Goal: Information Seeking & Learning: Learn about a topic

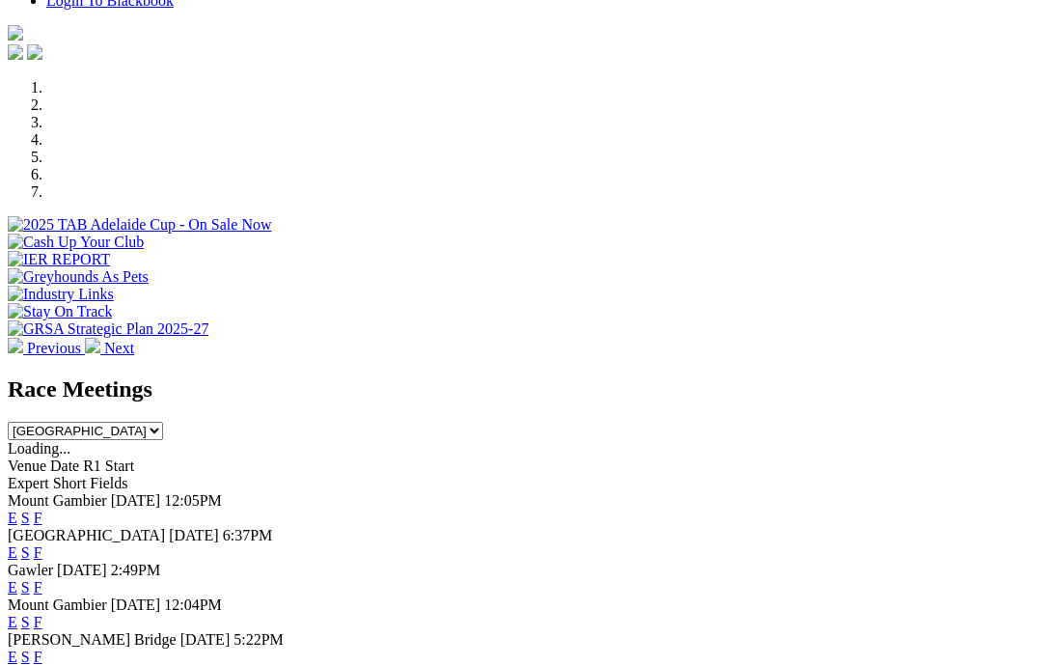
scroll to position [530, 0]
click at [42, 545] on link "F" at bounding box center [38, 553] width 9 height 16
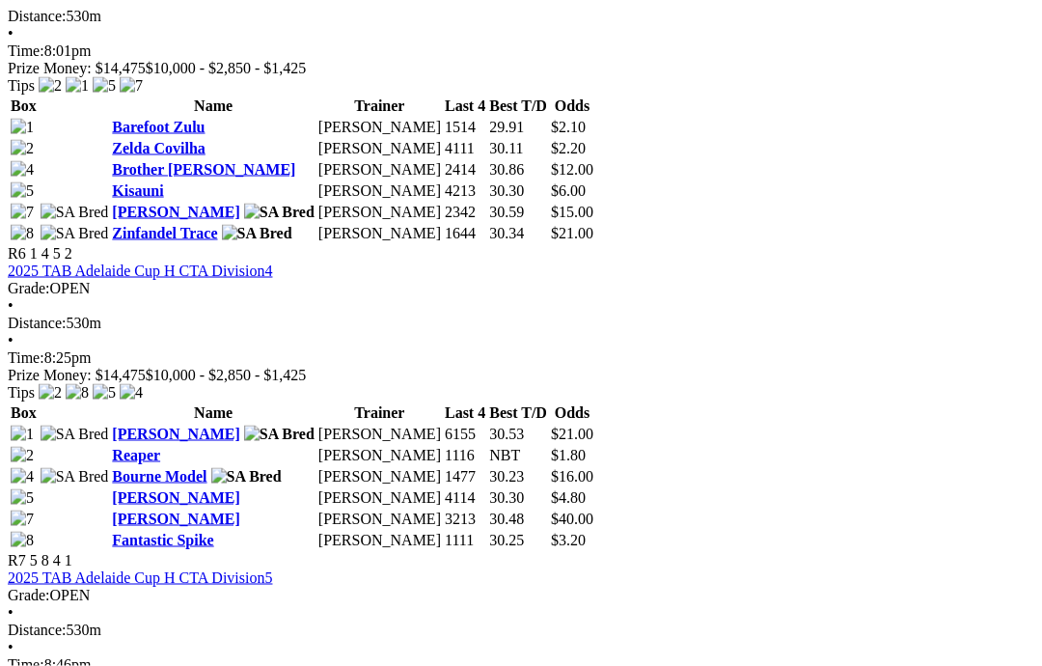
scroll to position [2368, 0]
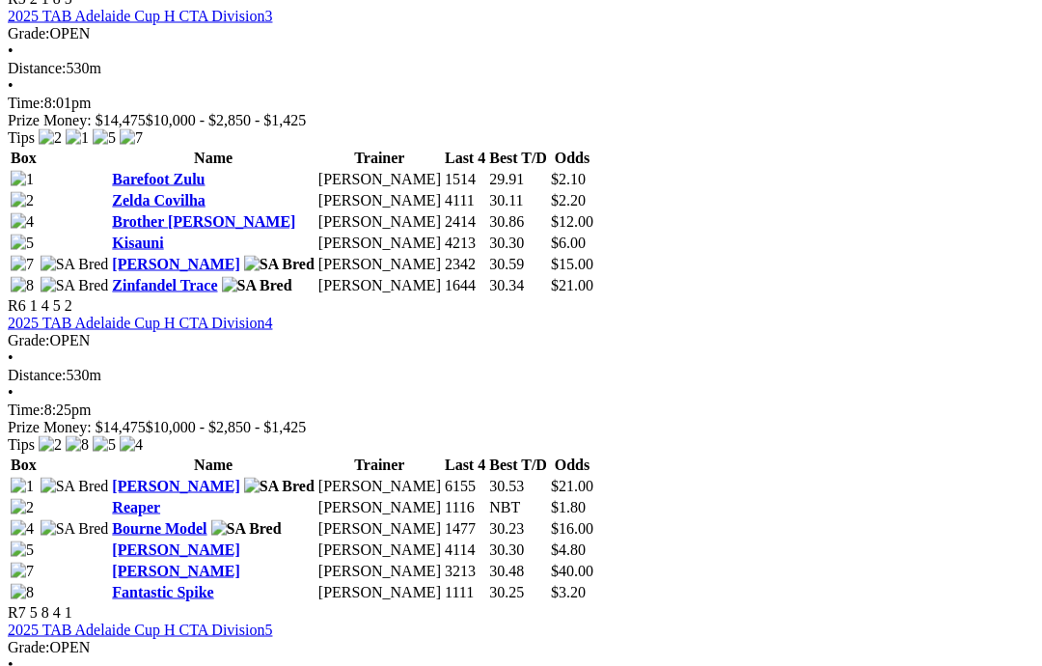
scroll to position [2289, 0]
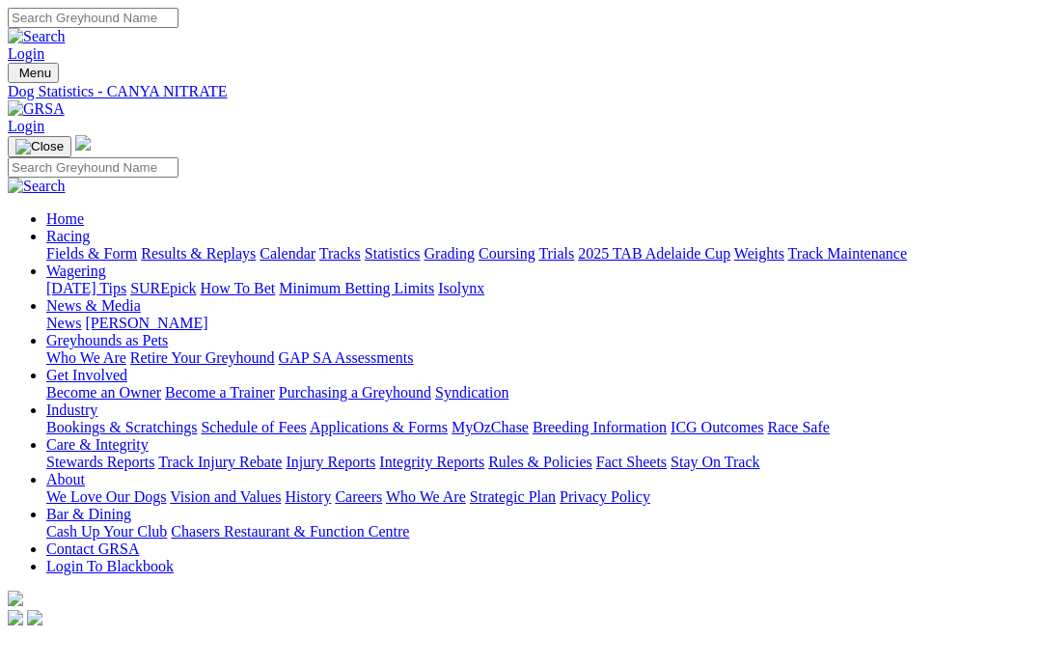
click at [141, 297] on link "News & Media" at bounding box center [93, 305] width 95 height 16
click at [81, 315] on link "News" at bounding box center [63, 323] width 35 height 16
click at [149, 436] on link "Care & Integrity" at bounding box center [97, 444] width 102 height 16
click at [484, 453] on link "Integrity Reports" at bounding box center [431, 461] width 105 height 16
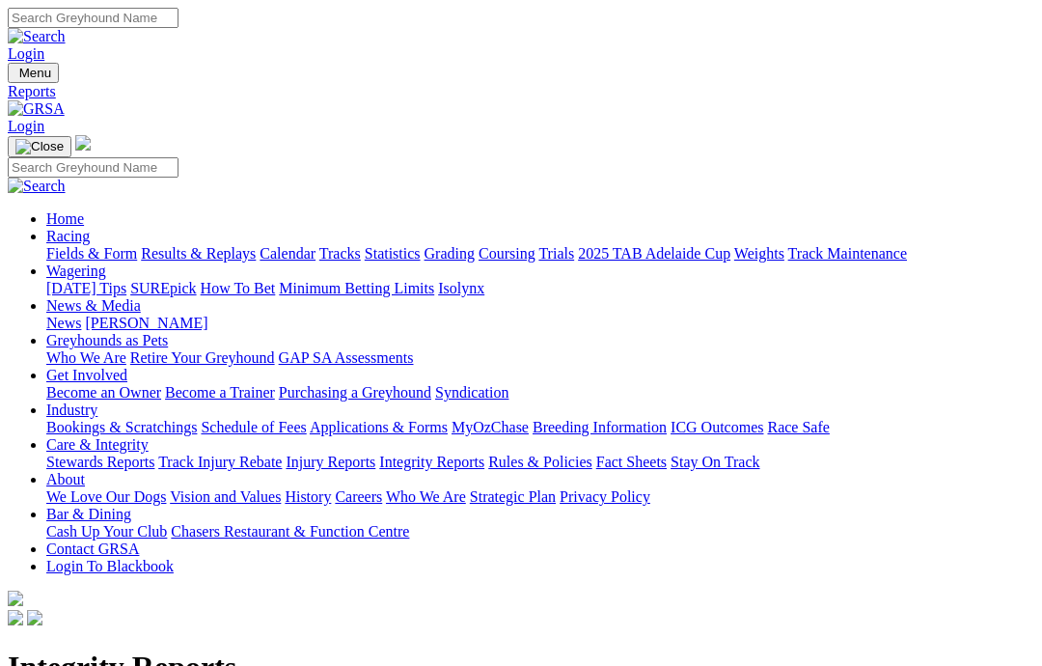
scroll to position [26, 0]
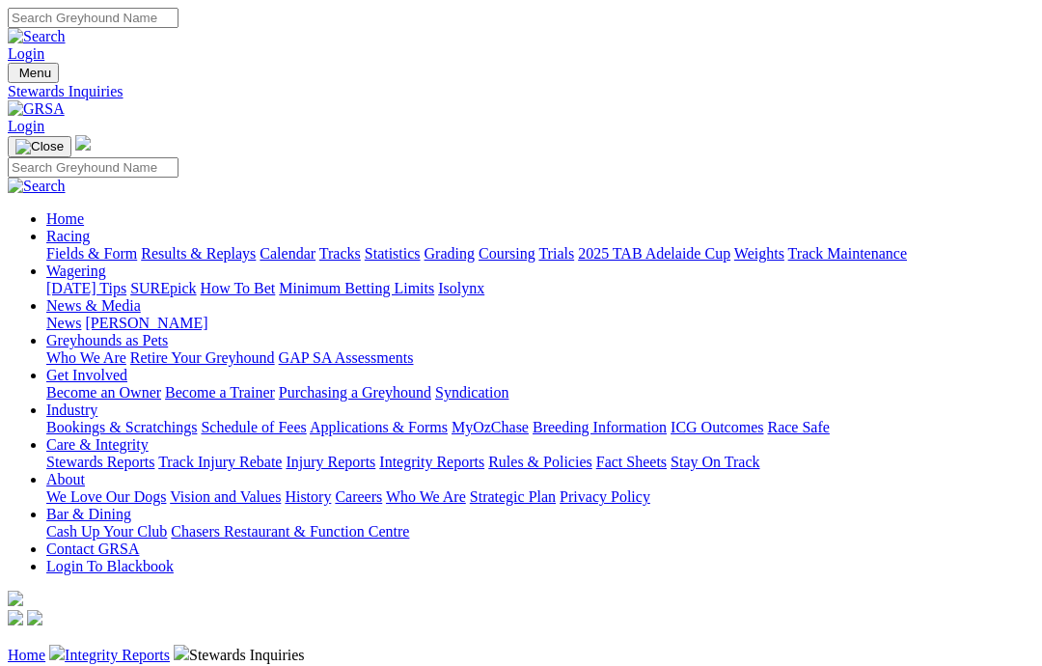
click at [592, 453] on link "Rules & Policies" at bounding box center [540, 461] width 104 height 16
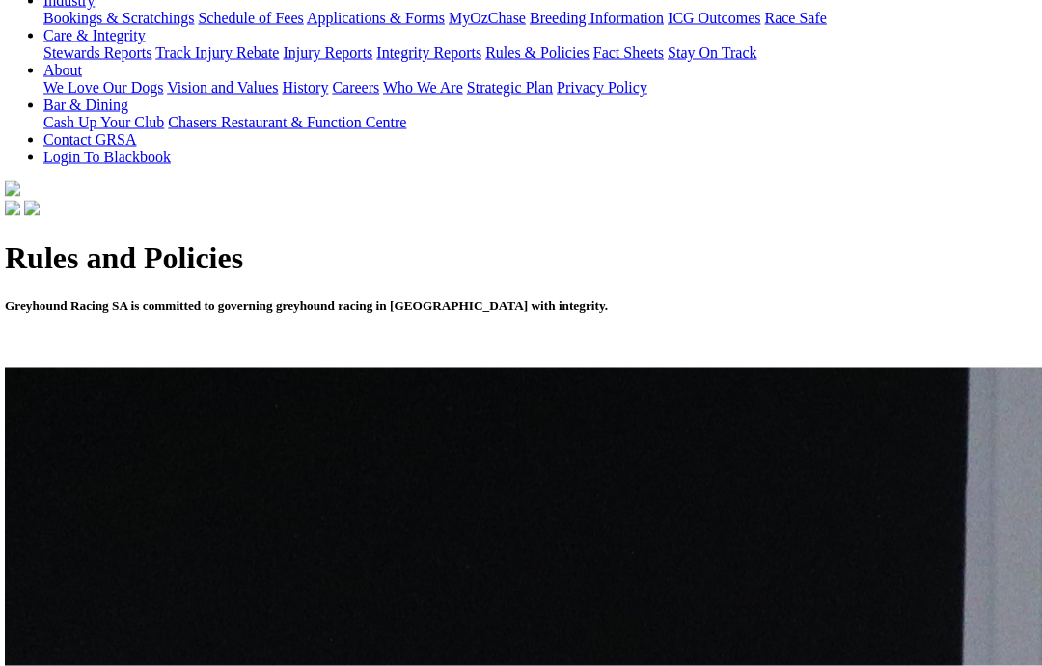
scroll to position [410, 3]
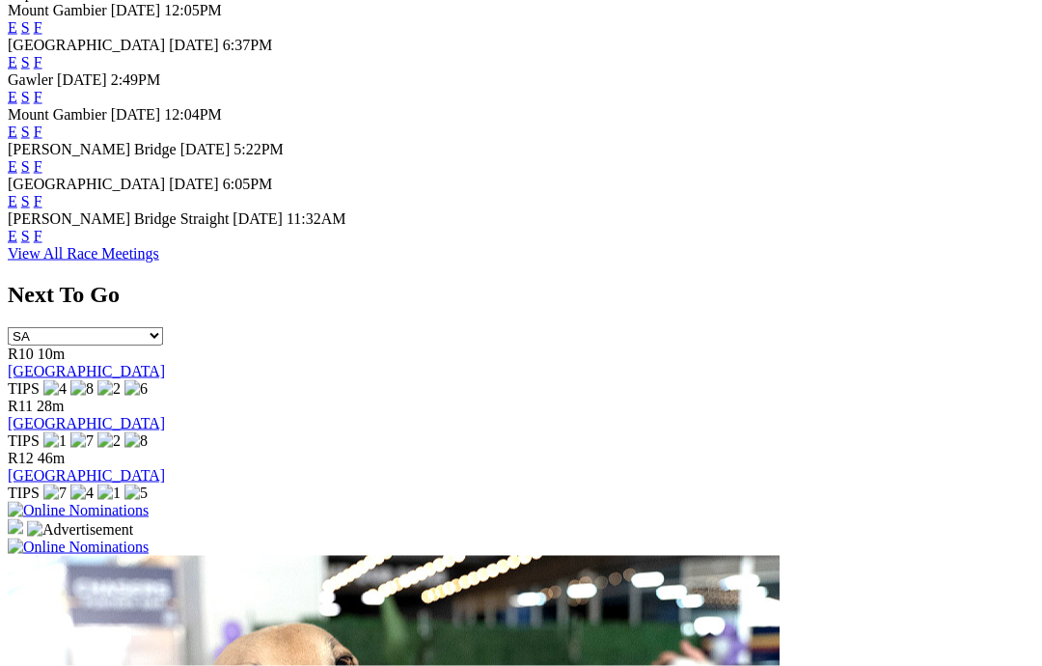
scroll to position [1025, 0]
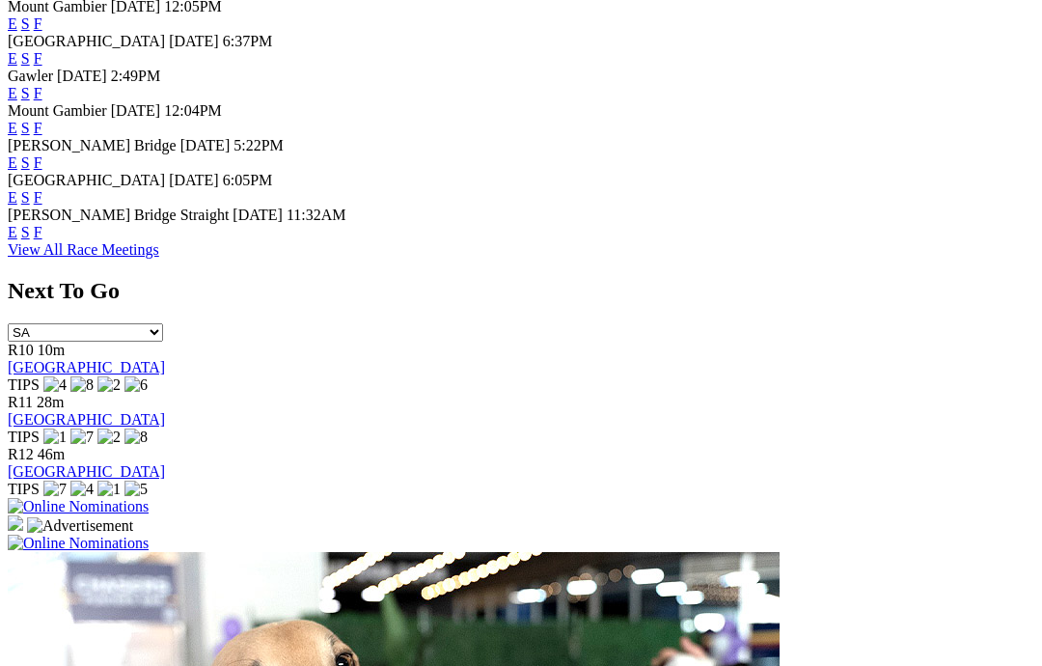
click at [159, 241] on link "View All Race Meetings" at bounding box center [83, 249] width 151 height 16
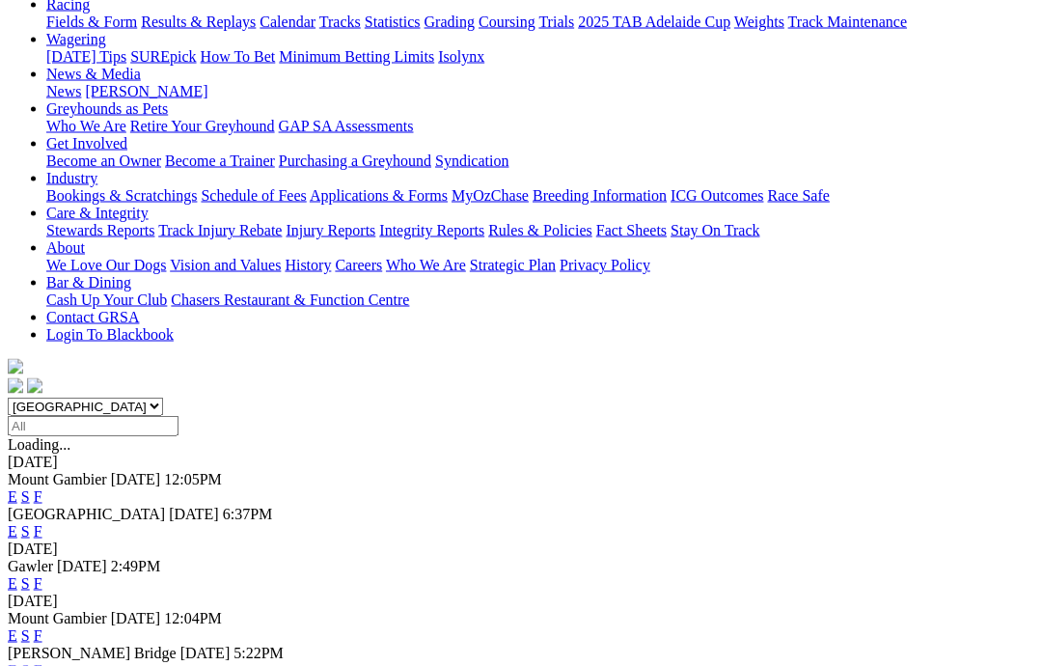
scroll to position [233, 0]
click at [42, 487] on link "F" at bounding box center [38, 495] width 9 height 16
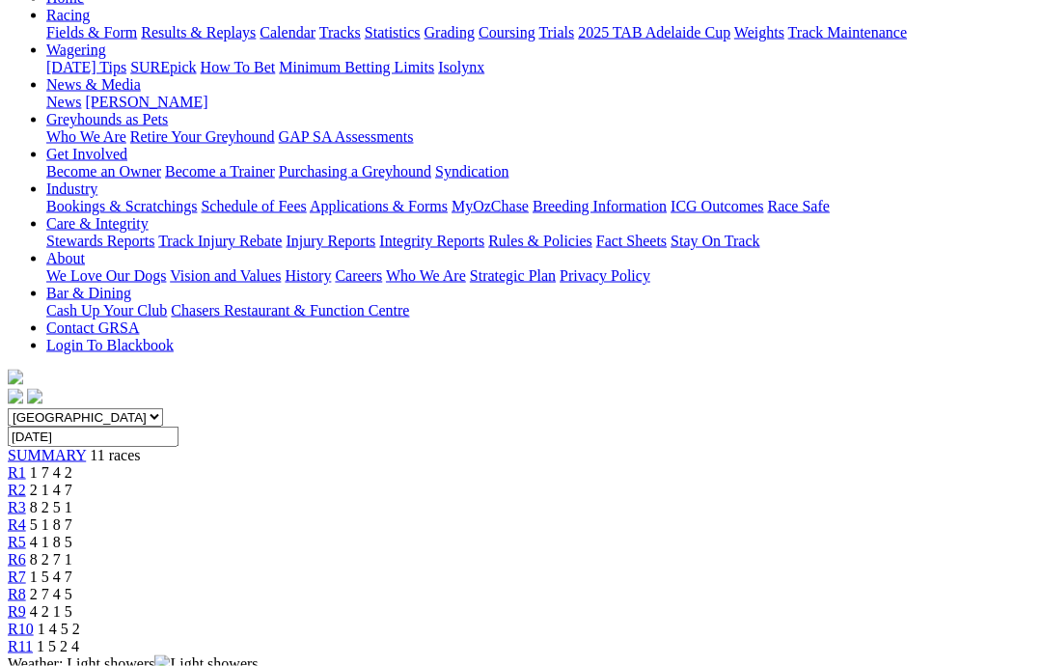
scroll to position [222, 0]
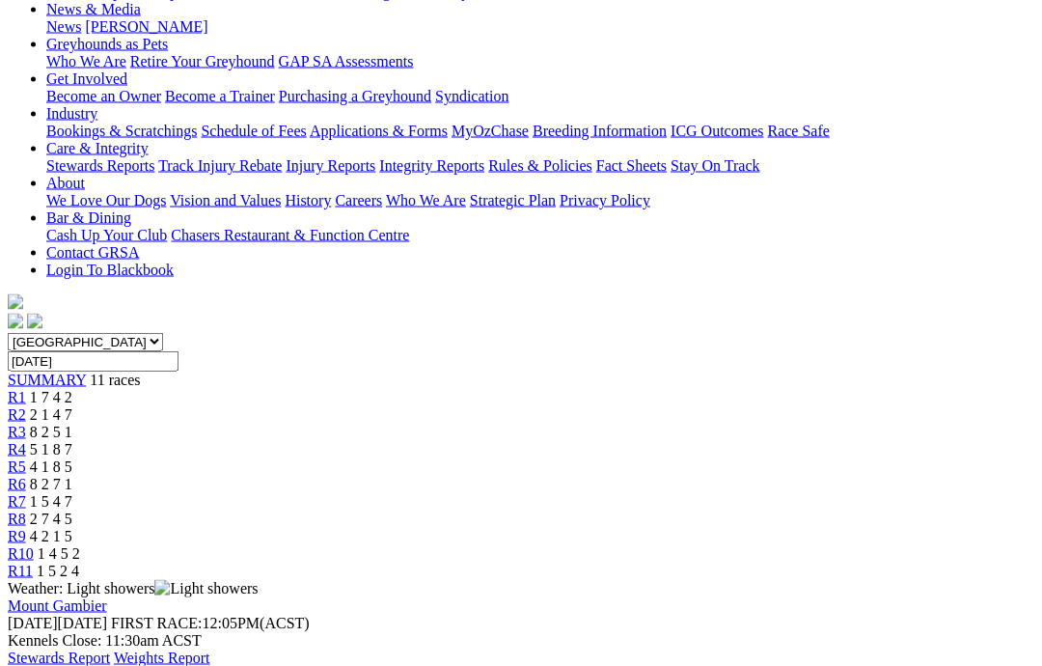
scroll to position [0, 0]
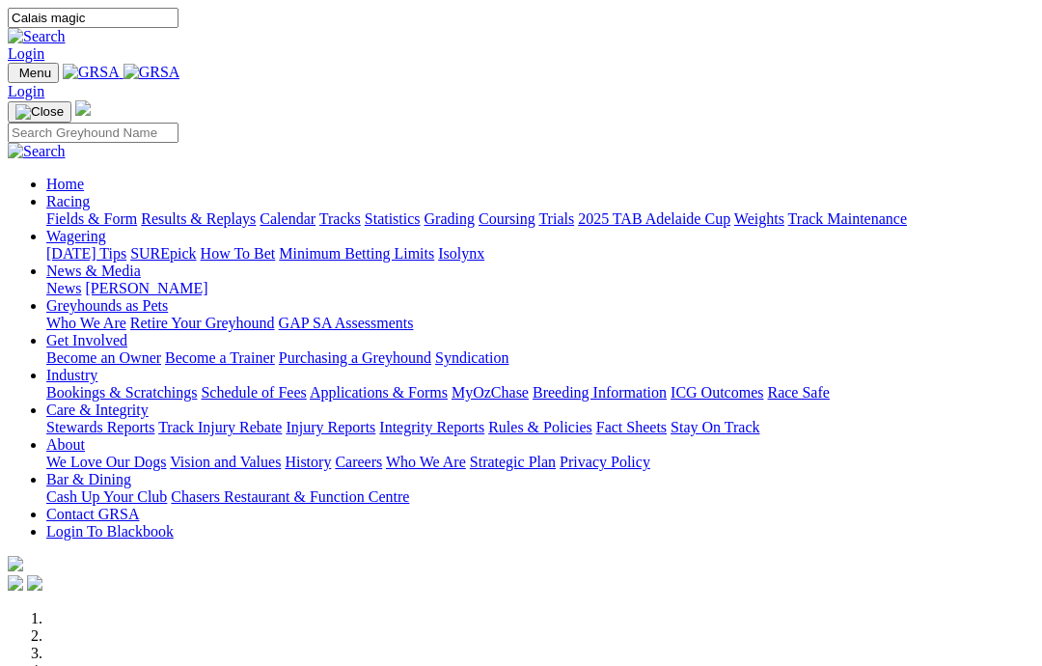
type input "Calais magic"
click at [66, 28] on img at bounding box center [37, 36] width 58 height 17
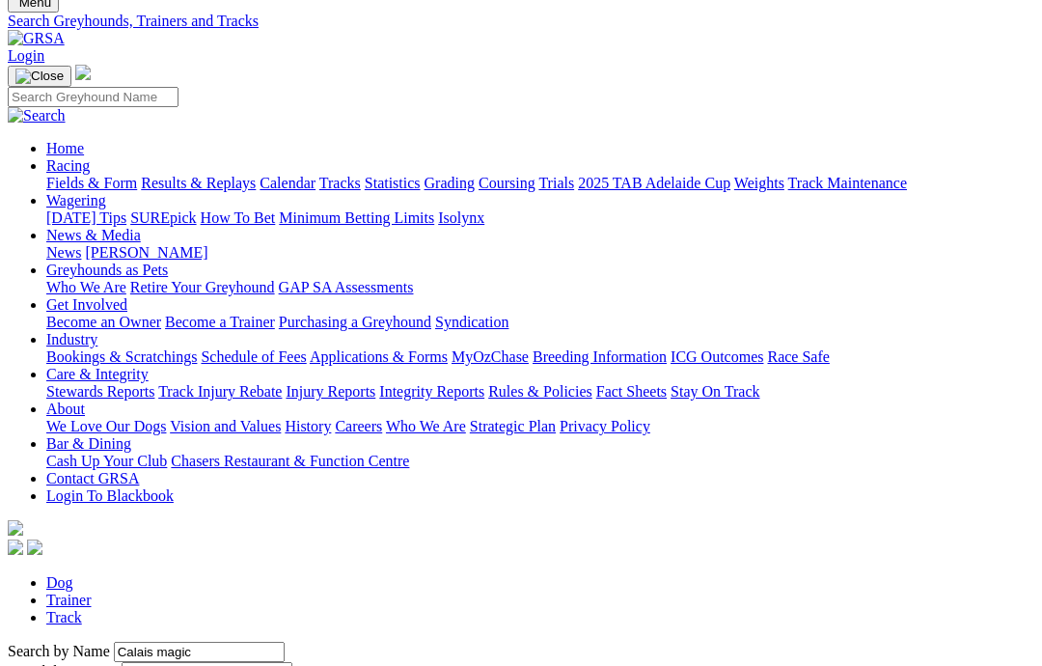
scroll to position [77, 0]
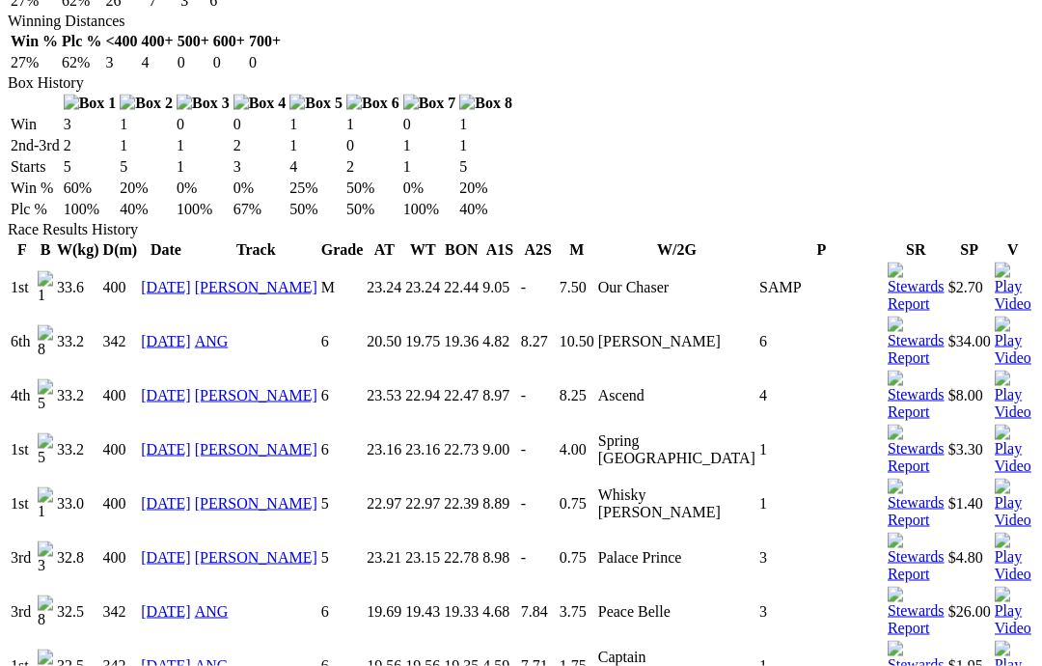
scroll to position [1207, 0]
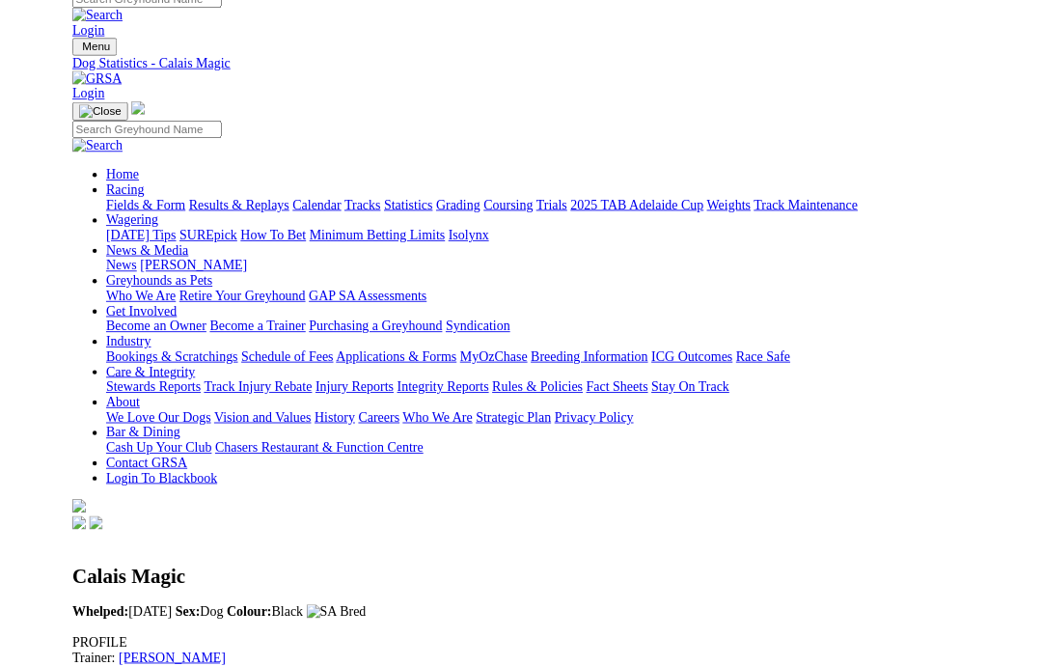
scroll to position [1208, 0]
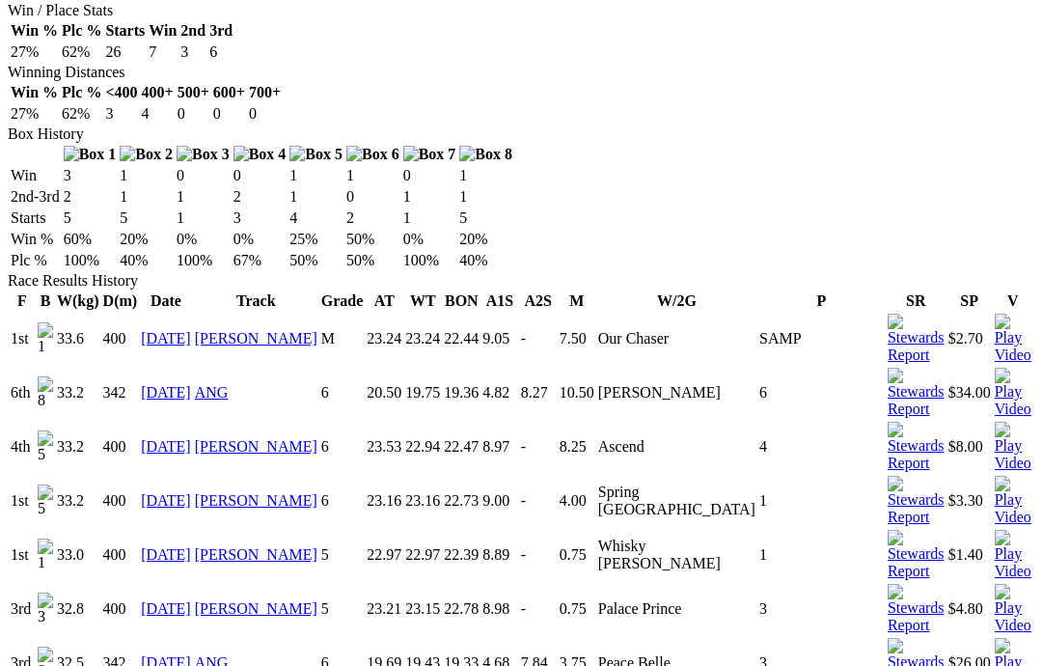
scroll to position [1165, 0]
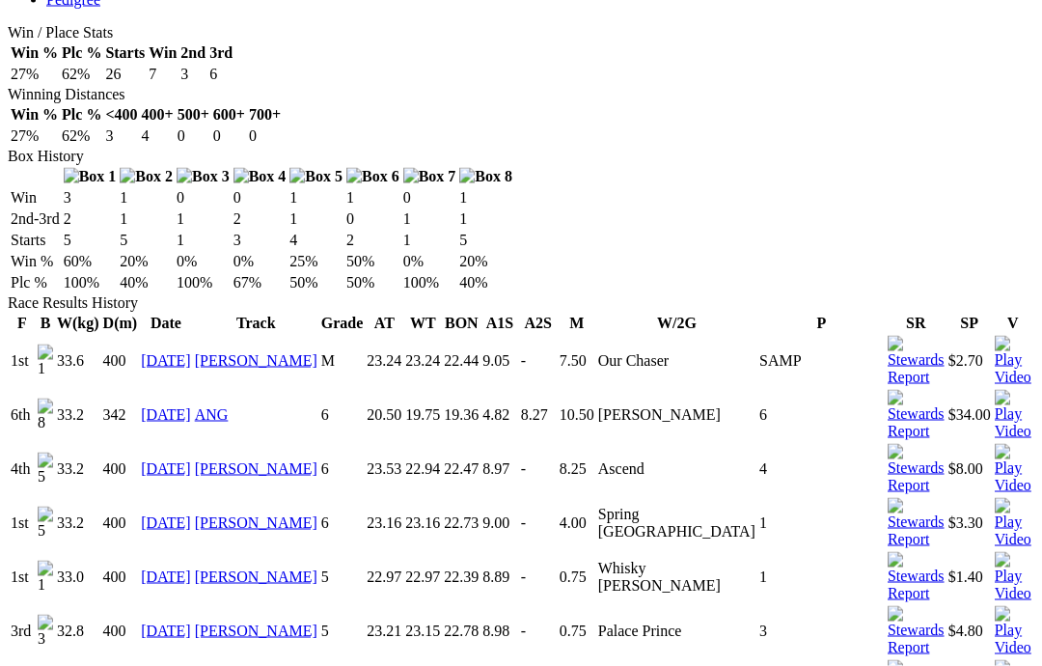
scroll to position [1098, 0]
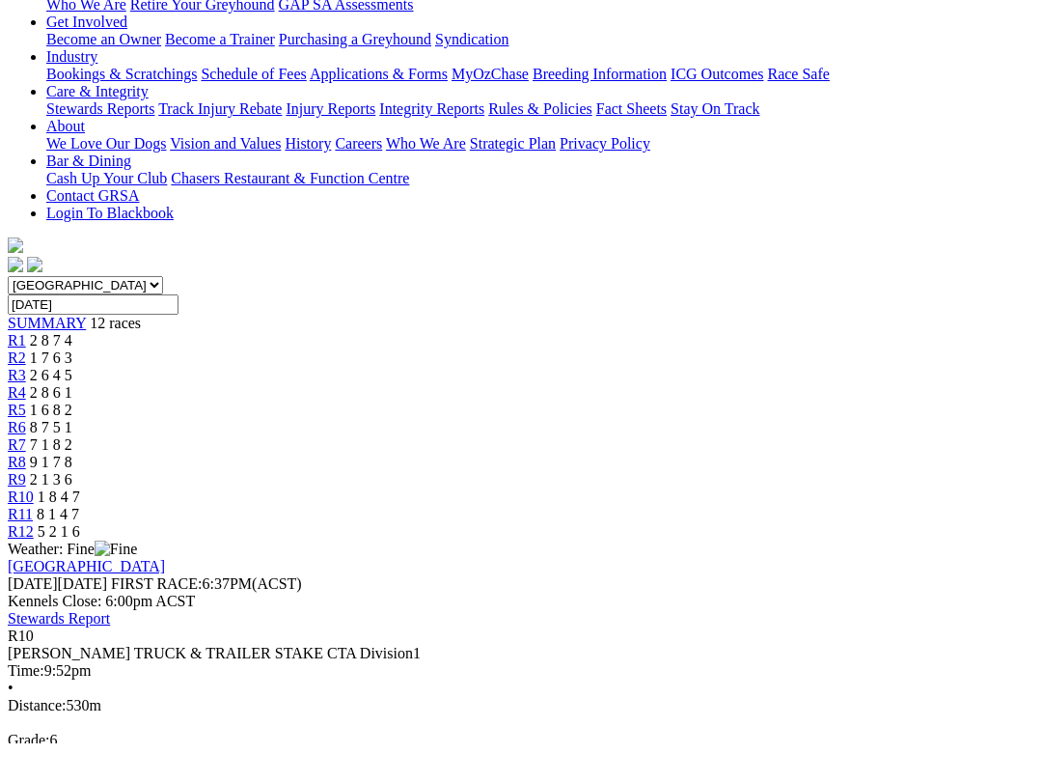
scroll to position [317, 0]
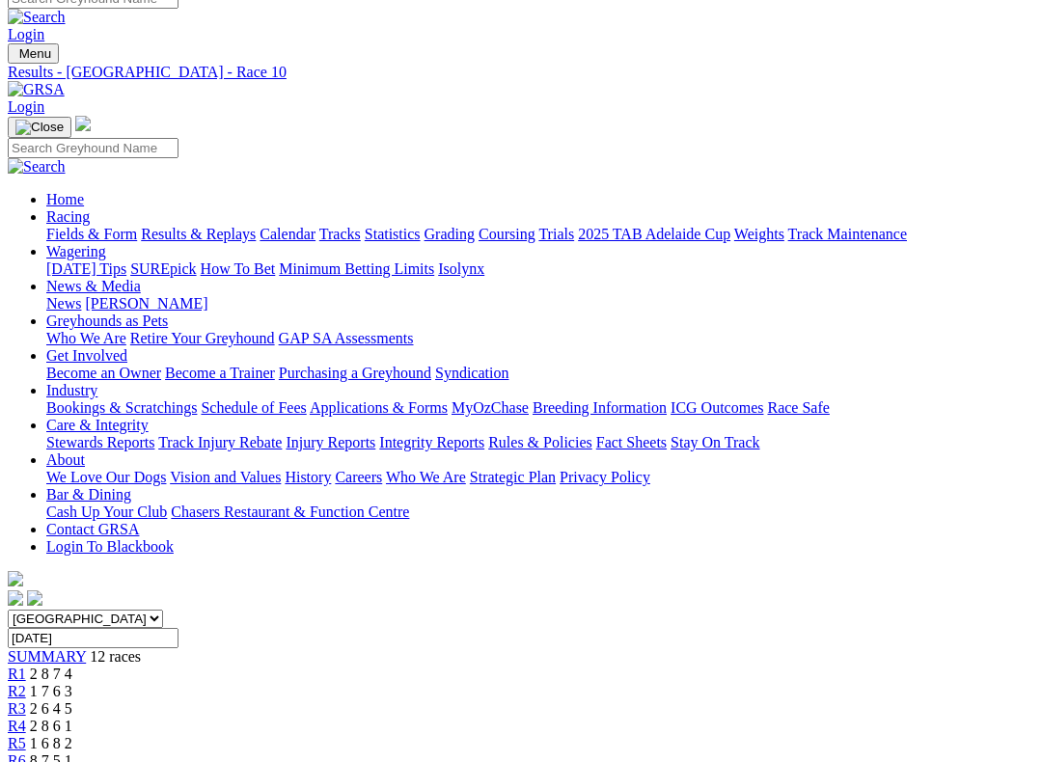
scroll to position [338, 0]
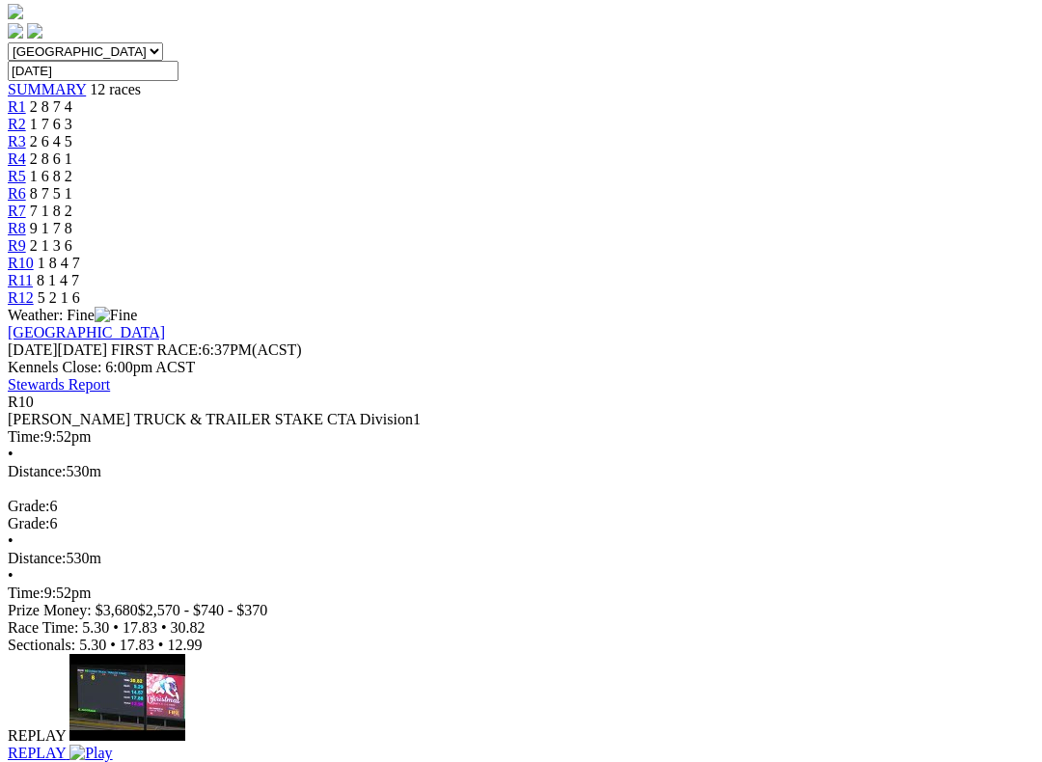
scroll to position [586, 0]
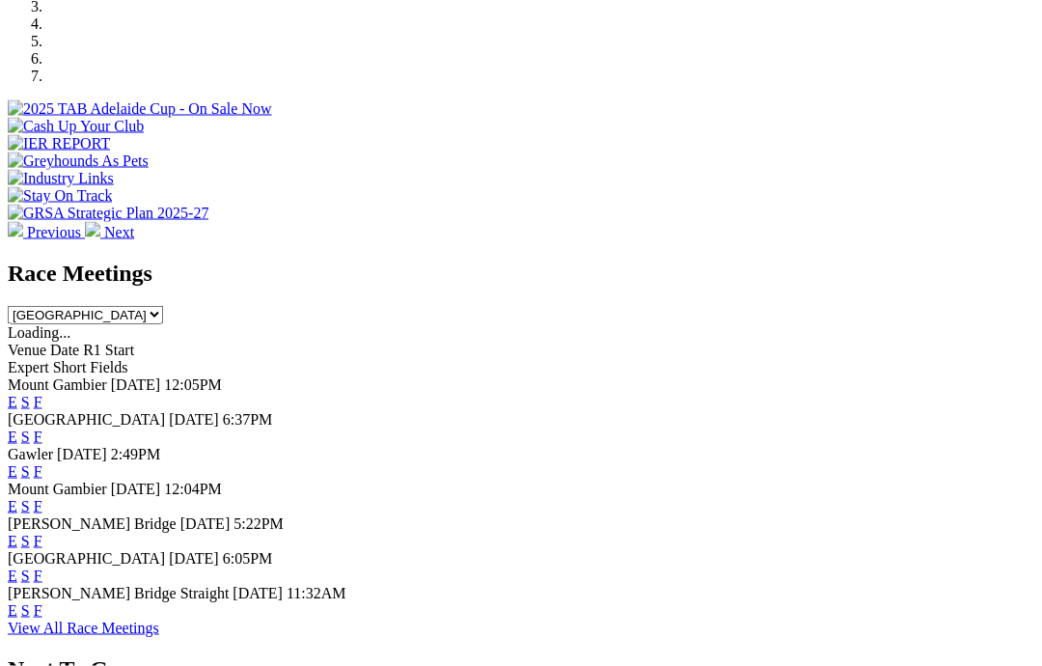
scroll to position [647, 0]
click at [763, 410] on div "Angle Park Today 6:37PM E S F" at bounding box center [521, 427] width 1027 height 35
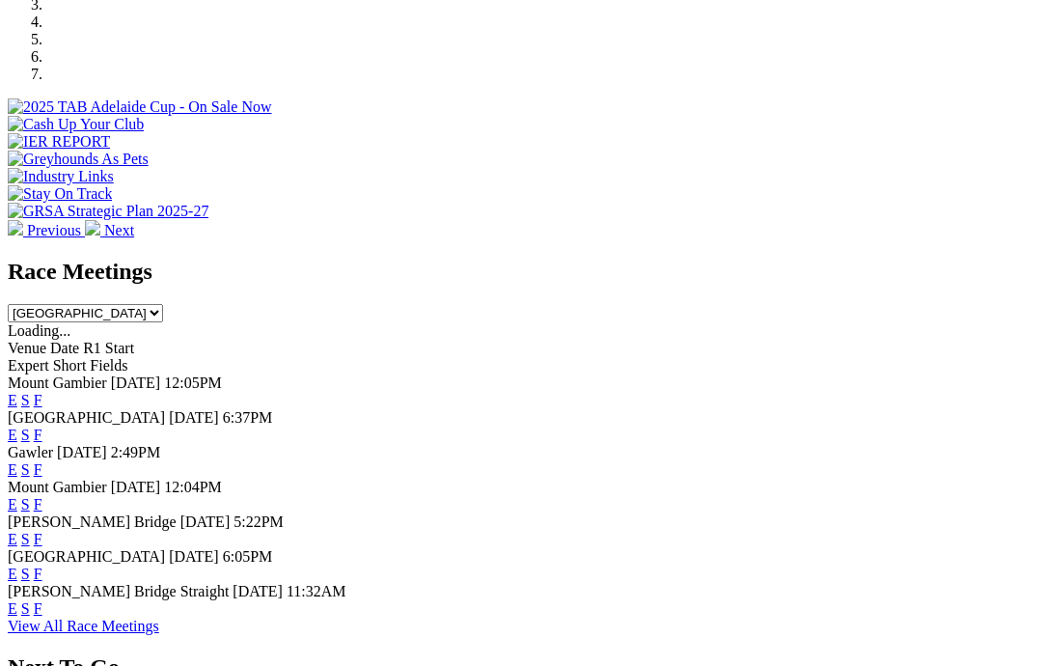
click at [42, 426] on link "F" at bounding box center [38, 434] width 9 height 16
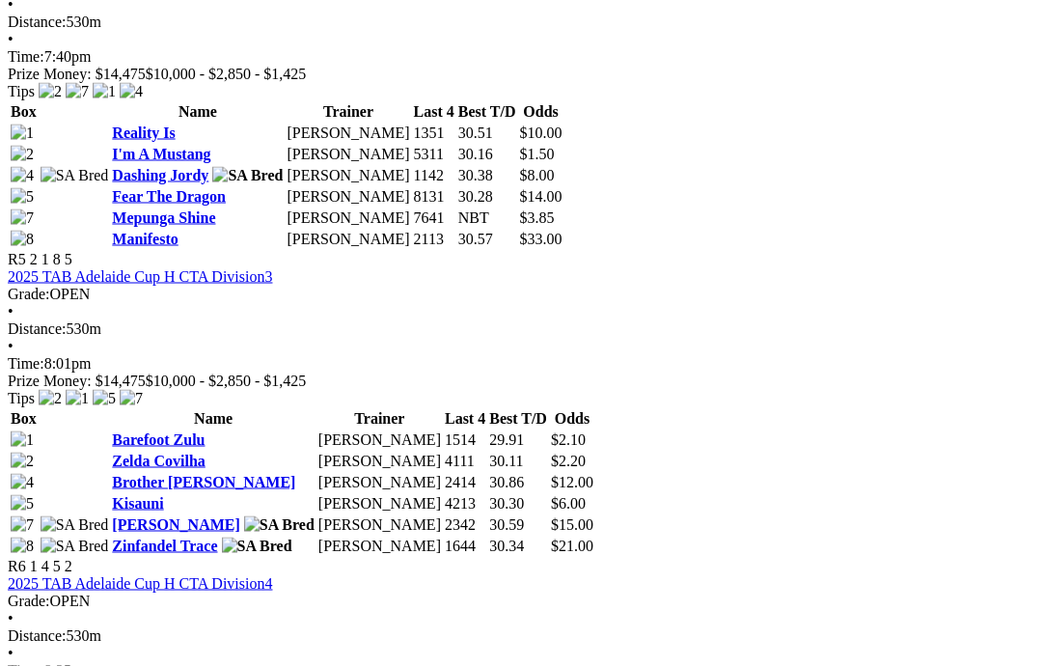
scroll to position [2044, 0]
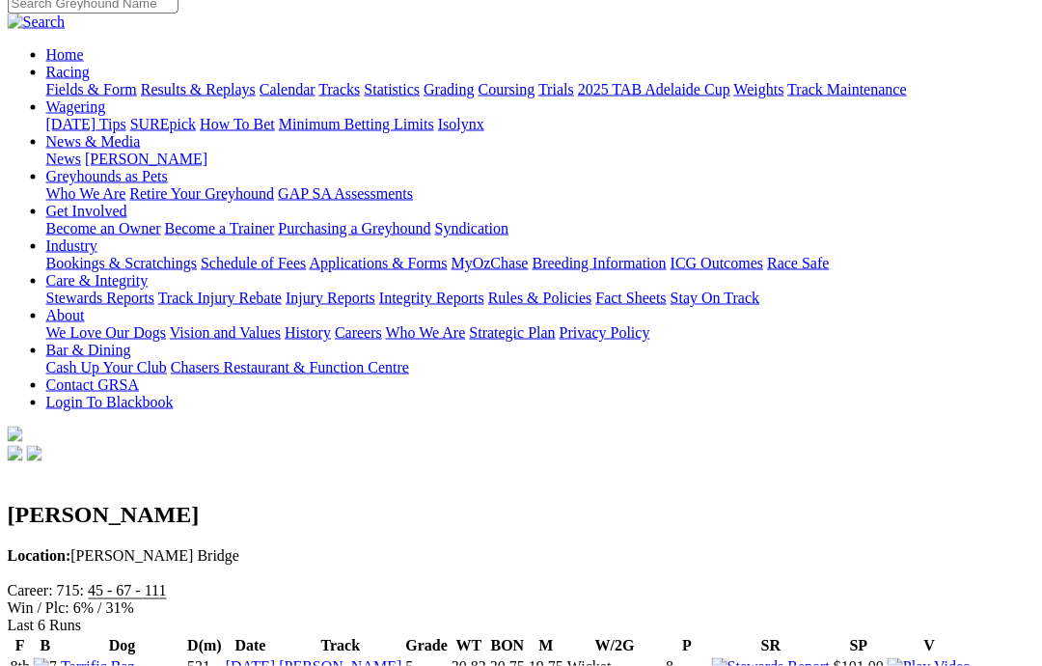
scroll to position [194, 3]
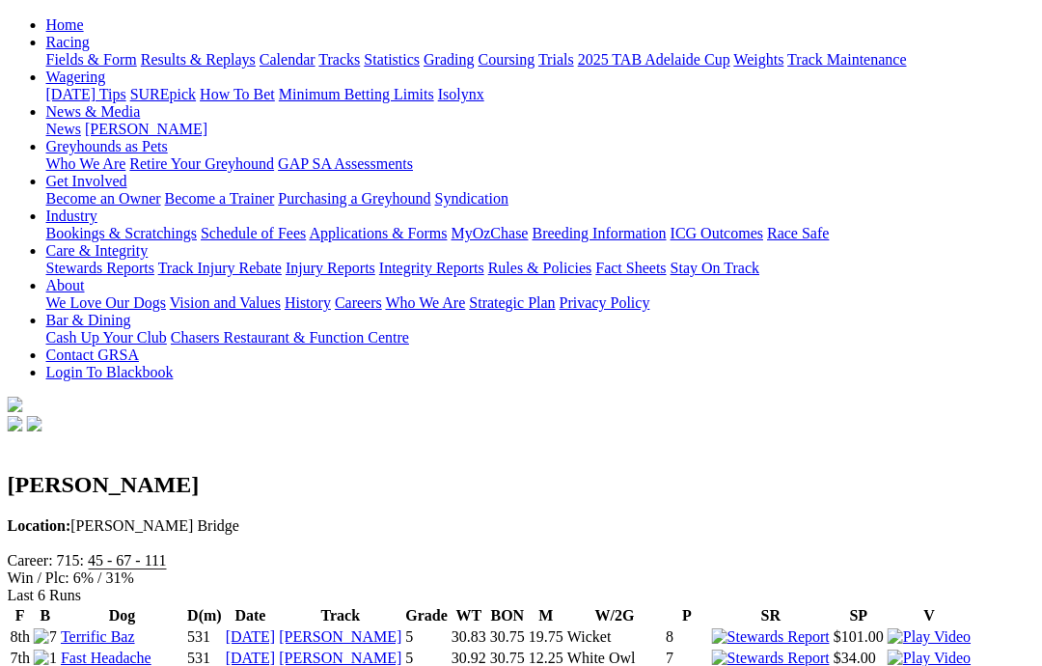
click at [113, 628] on link "Terrific Baz" at bounding box center [98, 636] width 74 height 16
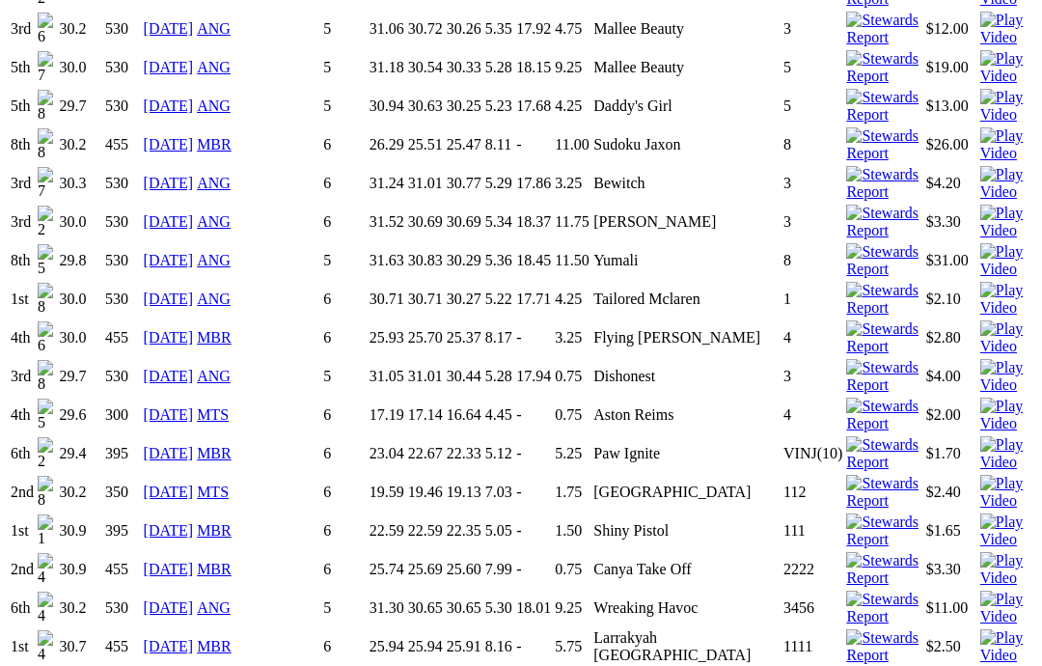
scroll to position [2150, 0]
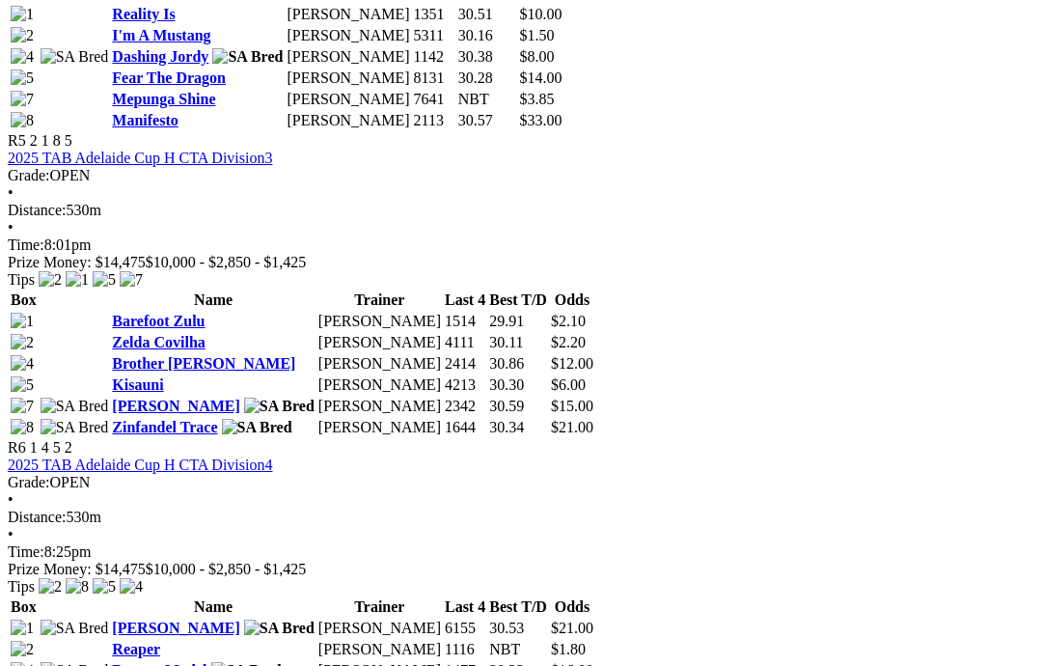
scroll to position [2159, 0]
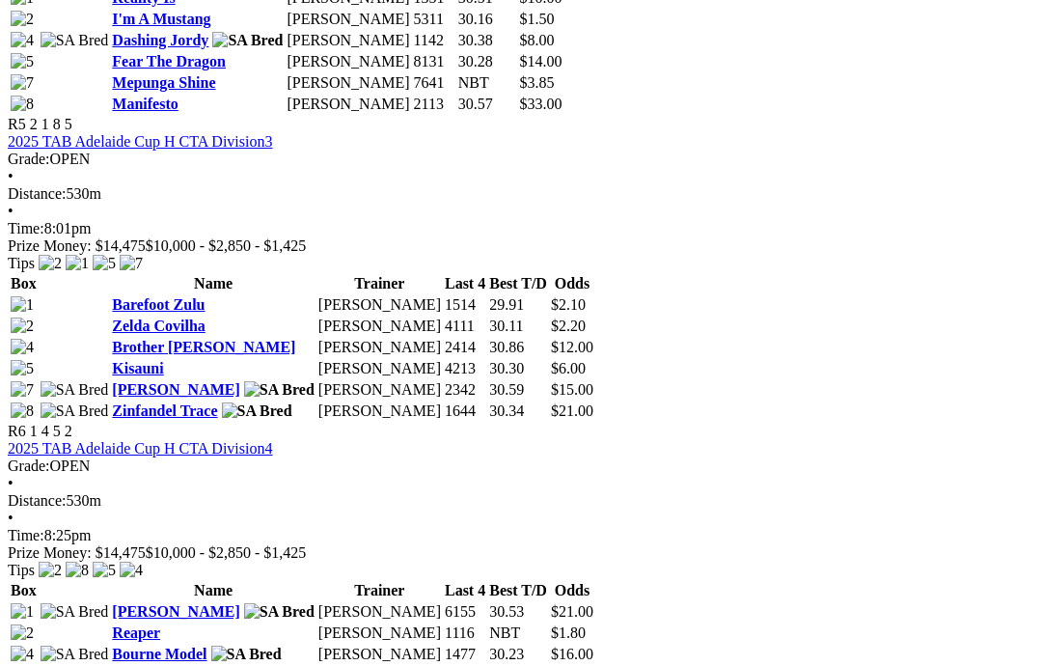
scroll to position [2169, 0]
